Goal: Task Accomplishment & Management: Manage account settings

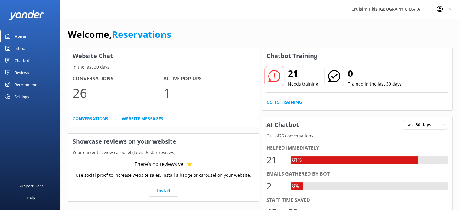
click at [24, 61] on div "Chatbot" at bounding box center [22, 60] width 15 height 12
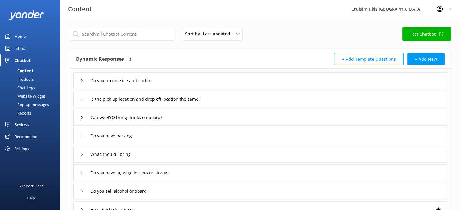
click at [31, 103] on div "Pop-up messages" at bounding box center [26, 104] width 45 height 8
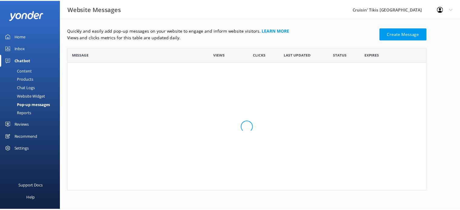
scroll to position [36, 358]
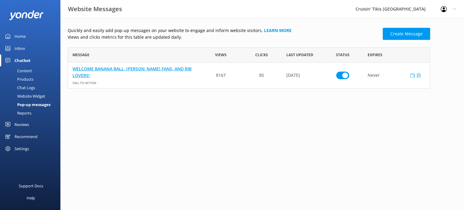
click at [120, 71] on link "WELCOME BANANA BALL, PITT FANS, AND RIB LOVERS!" at bounding box center [135, 72] width 124 height 14
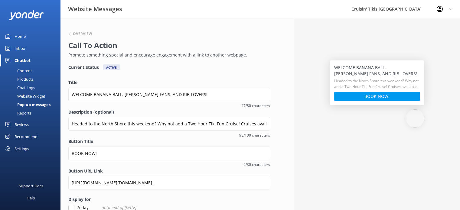
click at [27, 104] on div "Pop-up messages" at bounding box center [27, 104] width 47 height 8
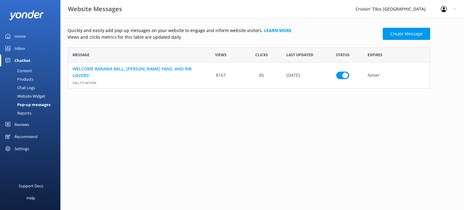
scroll to position [36, 358]
click at [456, 11] on div "Profile Settings Logout" at bounding box center [448, 9] width 31 height 18
click at [305, 20] on div "Quickly and easily add pop-up messages on your website to engage and inform web…" at bounding box center [262, 59] width 404 height 82
click at [303, 12] on div "Website Messages Cruisin' Tikis Pittsburgh Profile Settings Logout" at bounding box center [232, 9] width 464 height 18
click at [356, 152] on html "Website Messages Cruisin' Tikis Pittsburgh Profile Settings Logout Home Inbox C…" at bounding box center [232, 105] width 464 height 210
